Goal: Check status: Check status

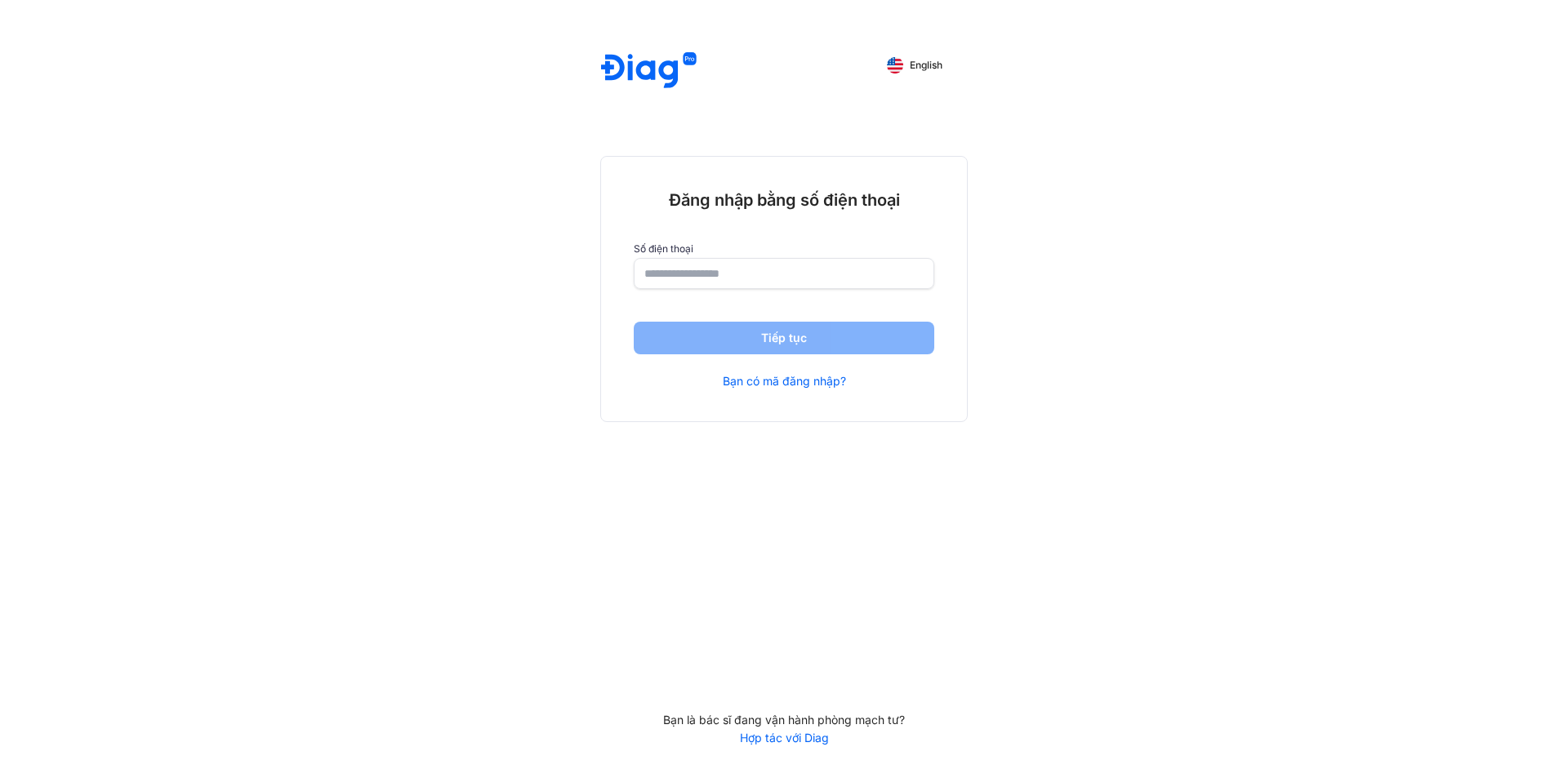
click at [707, 288] on input "number" at bounding box center [784, 272] width 279 height 29
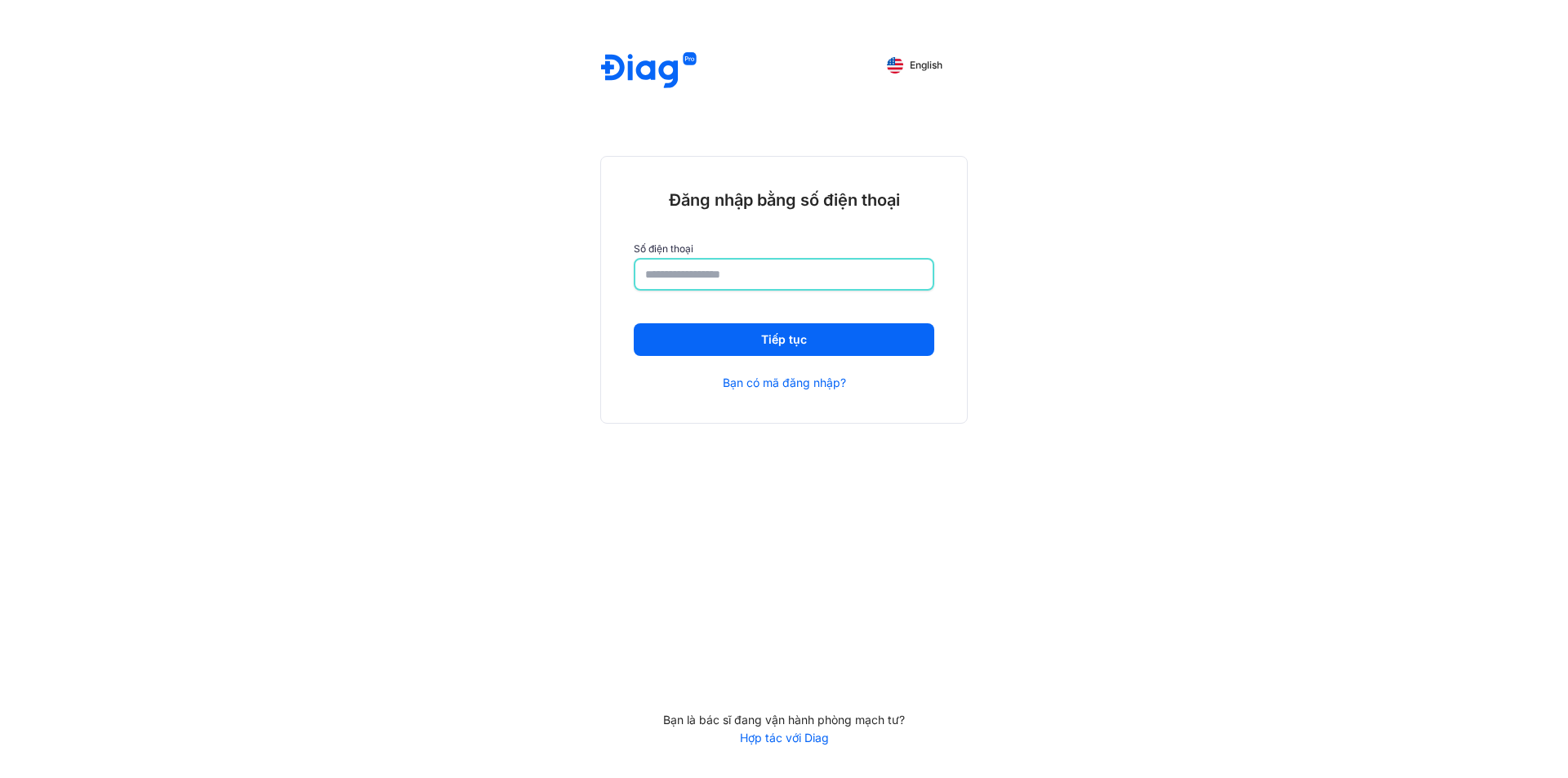
type input "**********"
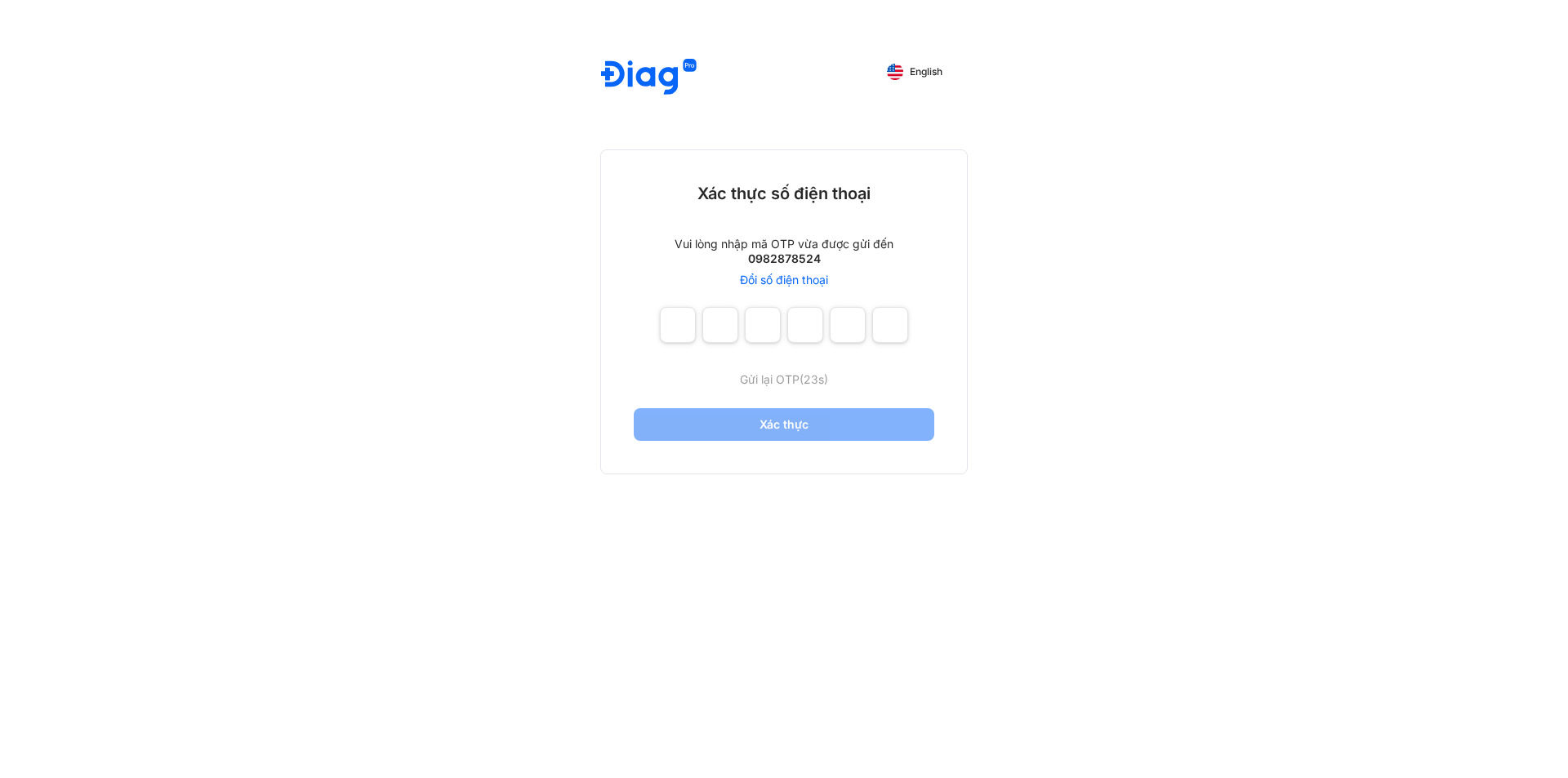
click at [656, 336] on div "Xác thực số điện thoại Vui lòng nhập mã OTP vừa được gửi đến 0982878524 Đổi số …" at bounding box center [784, 312] width 366 height 323
click at [665, 326] on input "number" at bounding box center [678, 325] width 36 height 36
type input "*"
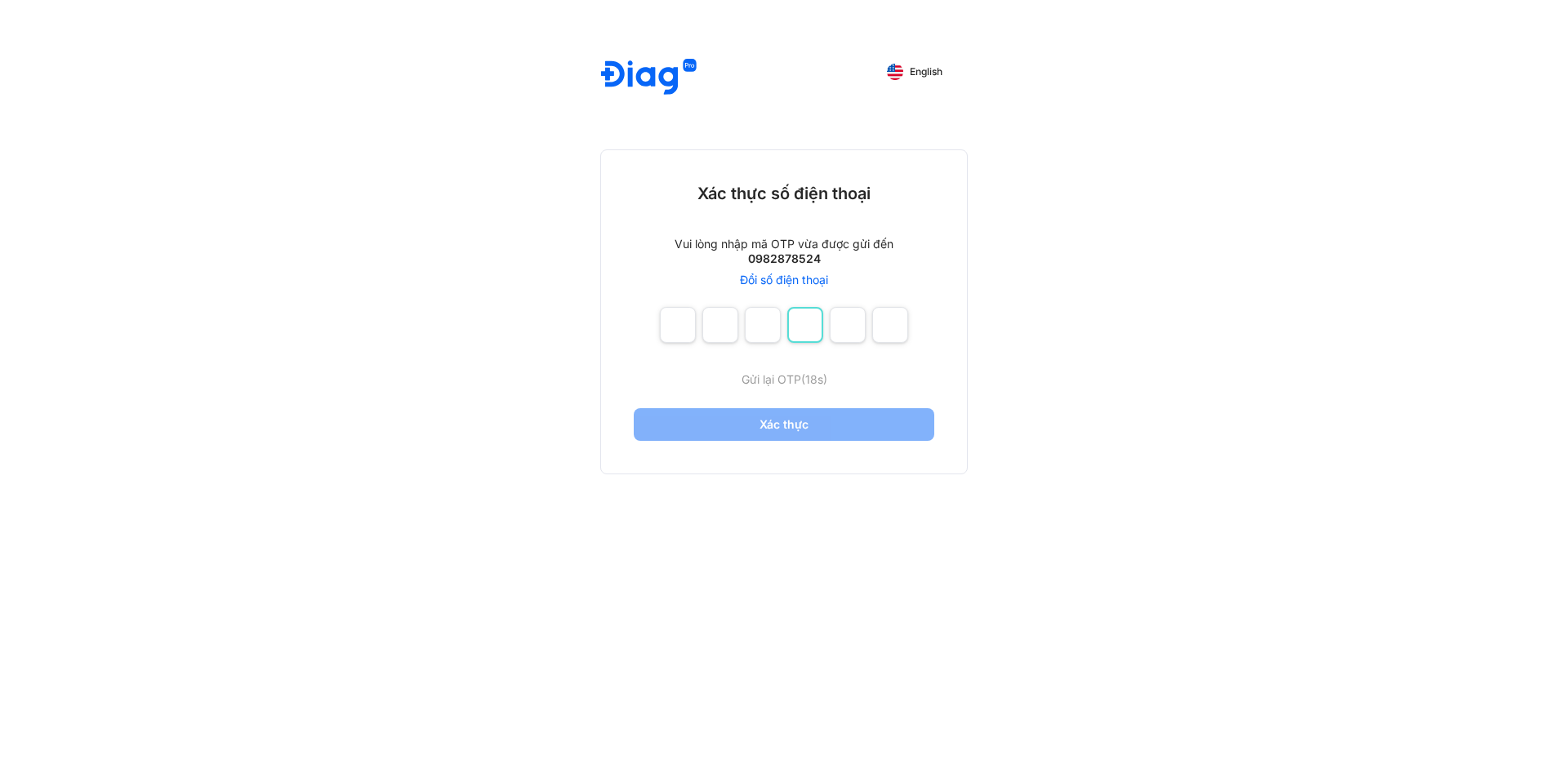
type input "*"
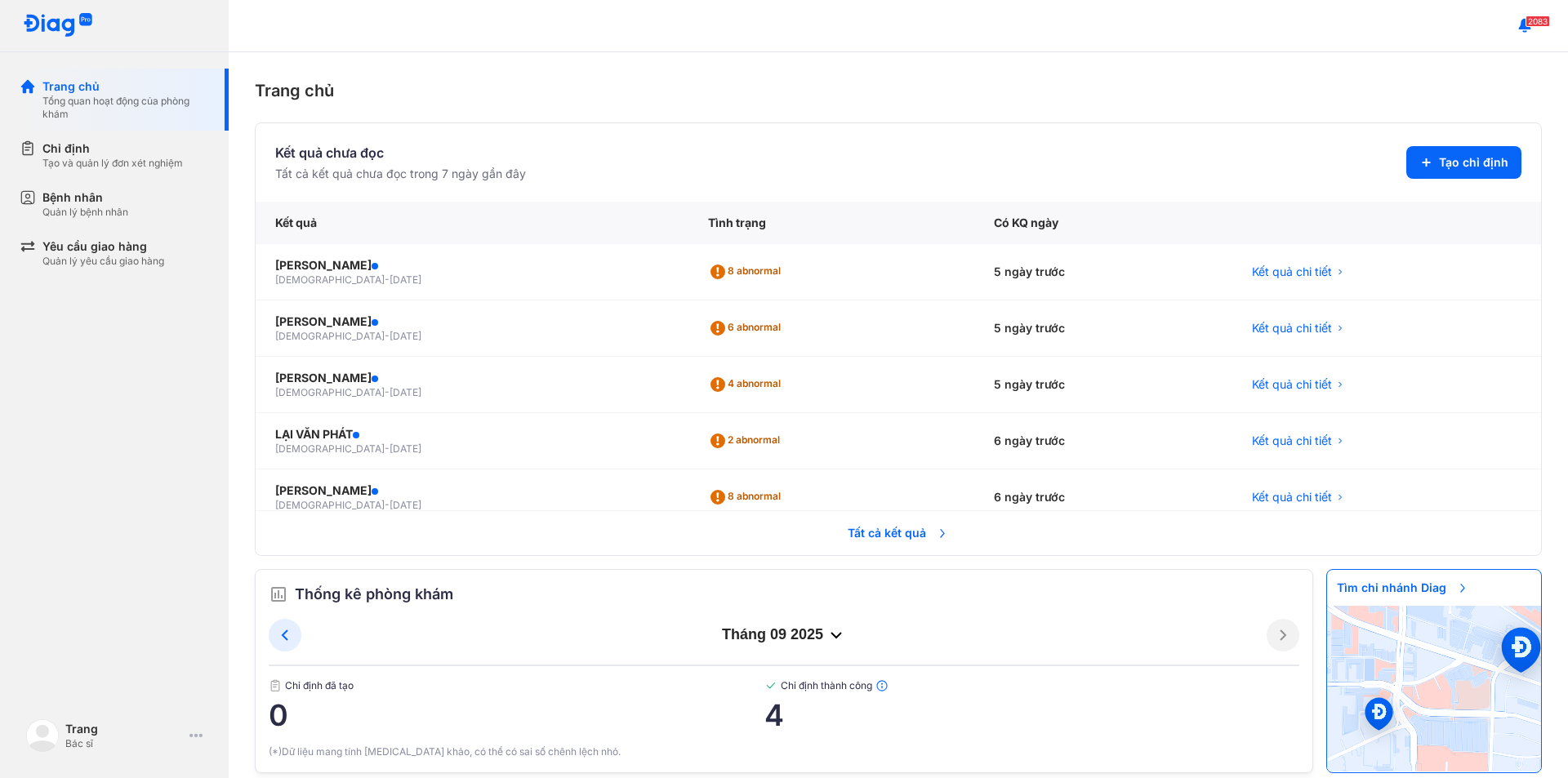
click at [871, 529] on span "Tất cả kết quả" at bounding box center [898, 533] width 121 height 36
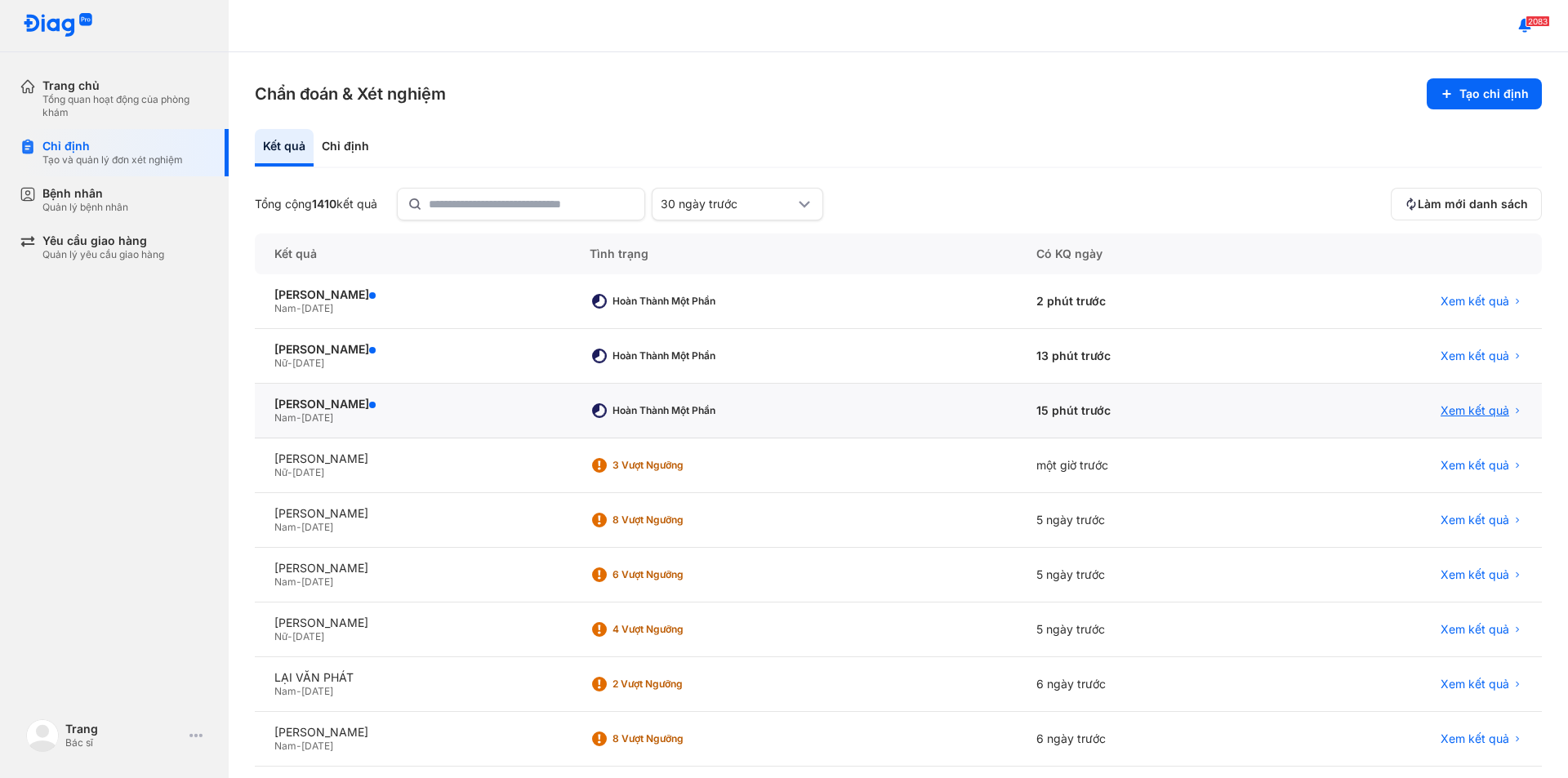
click at [1463, 408] on span "Xem kết quả" at bounding box center [1475, 411] width 69 height 15
